Goal: Task Accomplishment & Management: Use online tool/utility

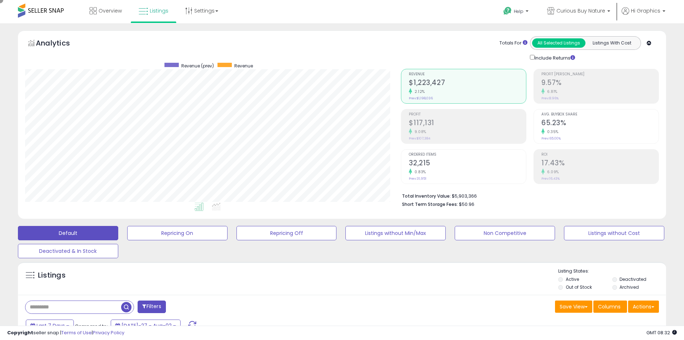
scroll to position [147, 376]
click at [582, 11] on span "Curious Buy Nature" at bounding box center [581, 10] width 49 height 7
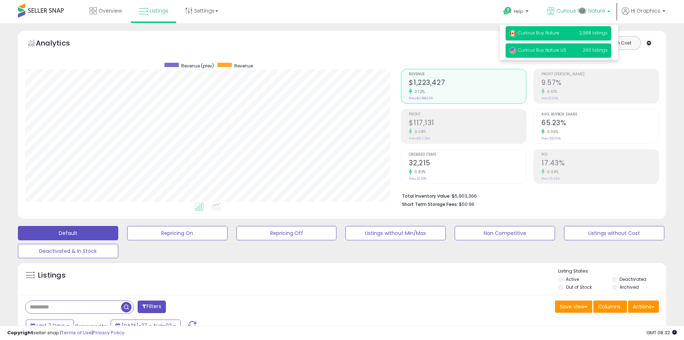
click at [559, 51] on span "Curious Buy Nature US" at bounding box center [537, 50] width 57 height 6
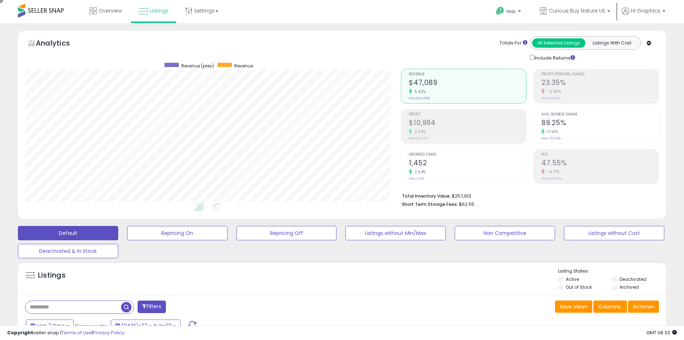
scroll to position [136, 0]
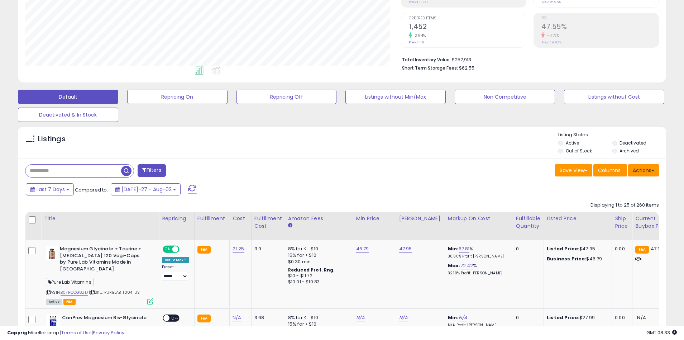
click at [644, 170] on button "Actions" at bounding box center [643, 170] width 31 height 12
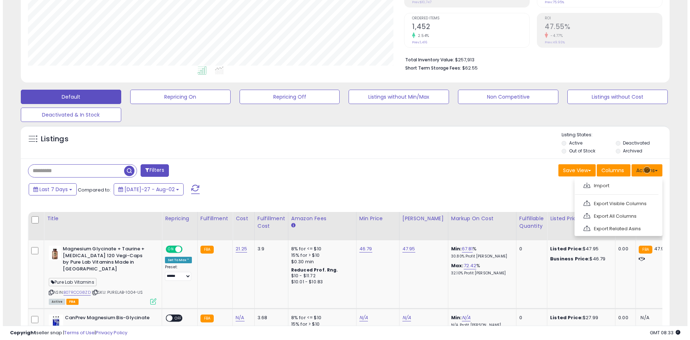
scroll to position [152, 0]
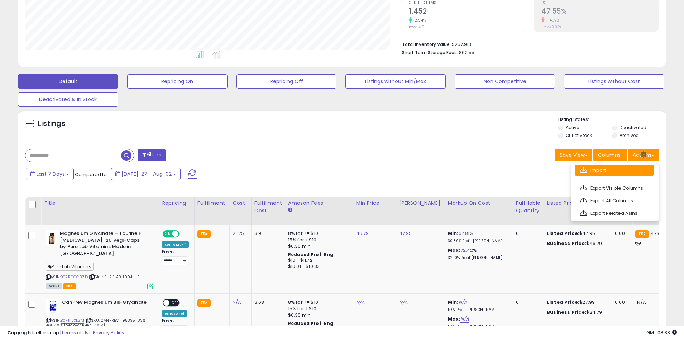
click at [614, 170] on link "Import" at bounding box center [614, 170] width 78 height 11
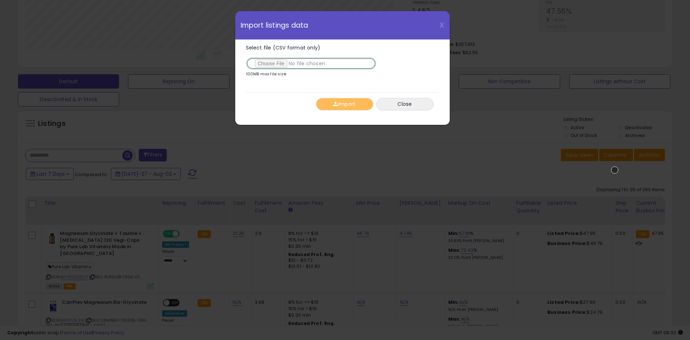
click at [309, 63] on input "Select file (CSV format only)" at bounding box center [311, 63] width 130 height 12
type input "**********"
click at [344, 104] on button "Import" at bounding box center [344, 104] width 57 height 13
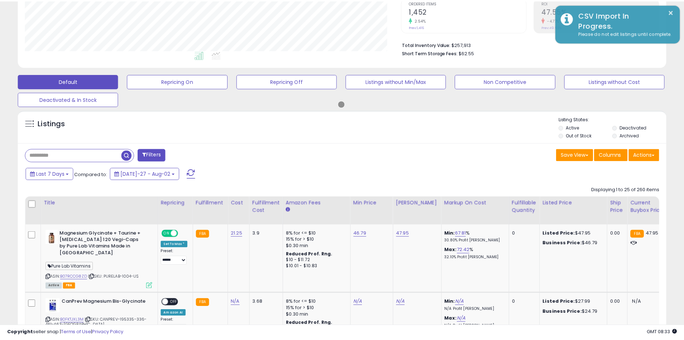
scroll to position [358287, 358058]
